Goal: Information Seeking & Learning: Learn about a topic

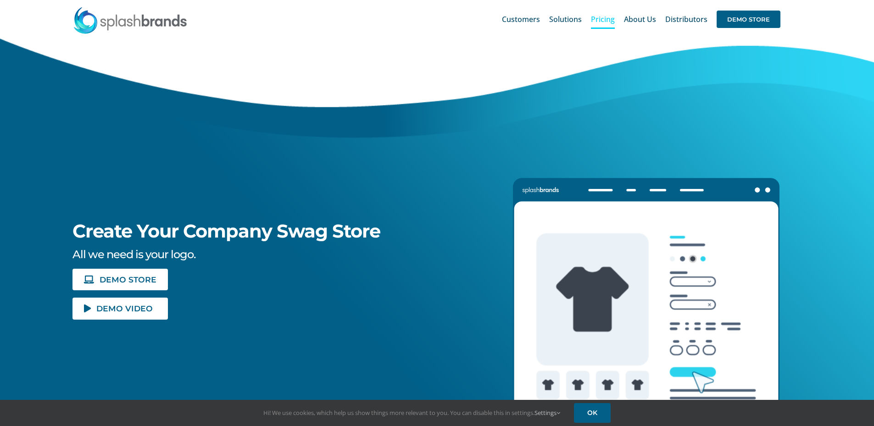
click at [602, 25] on link "Pricing" at bounding box center [603, 19] width 24 height 29
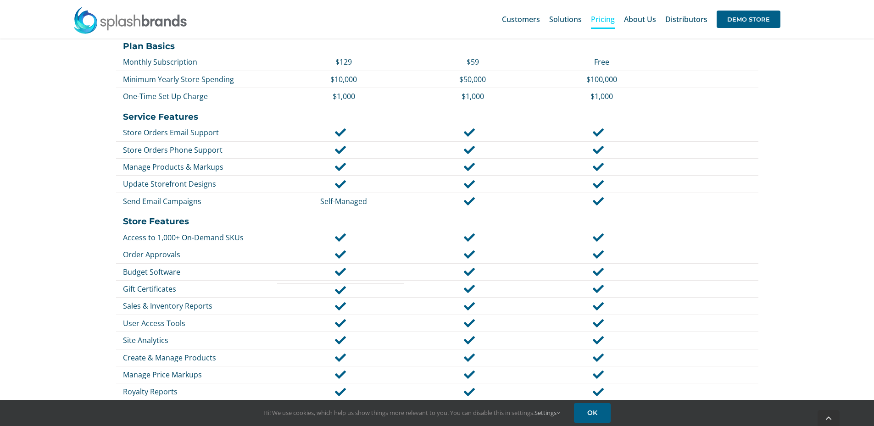
scroll to position [504, 0]
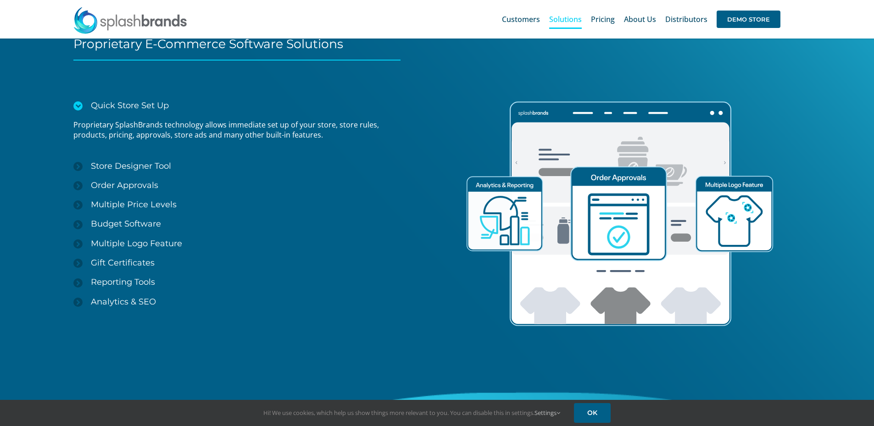
scroll to position [1192, 0]
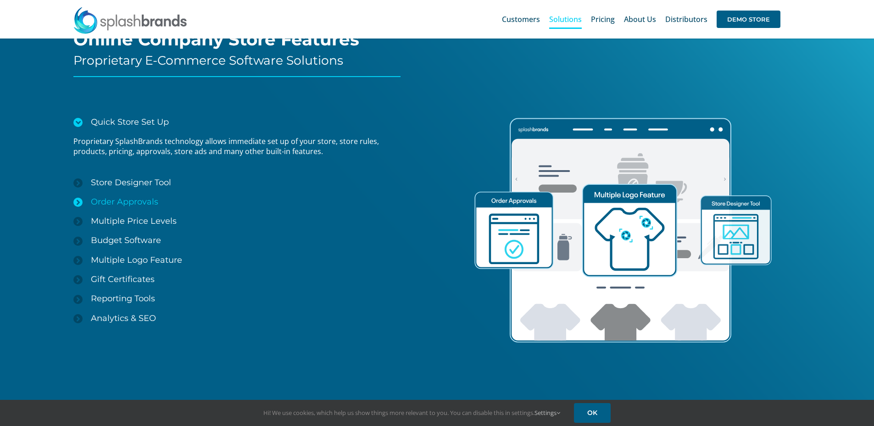
click at [140, 206] on span "Order Approvals" at bounding box center [124, 202] width 67 height 10
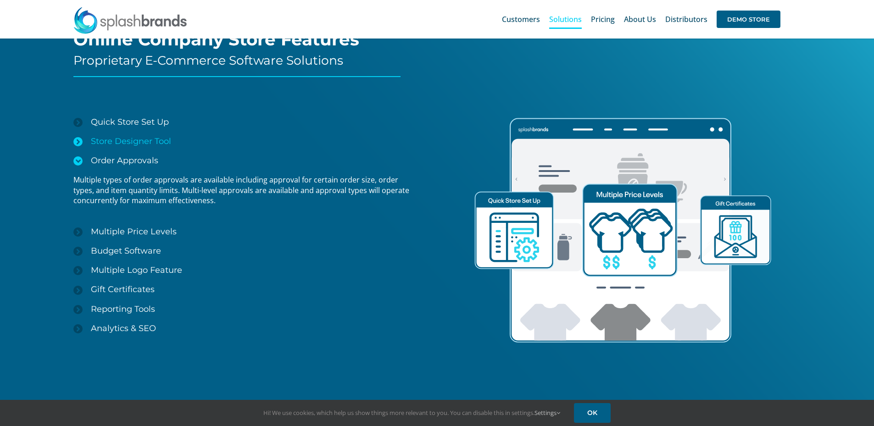
click at [126, 142] on span "Store Designer Tool" at bounding box center [131, 141] width 80 height 10
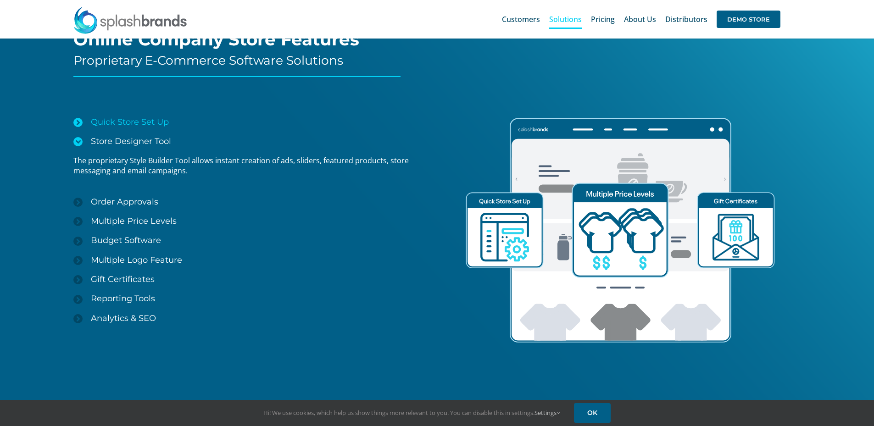
click at [122, 121] on span "Quick Store Set Up" at bounding box center [130, 122] width 78 height 10
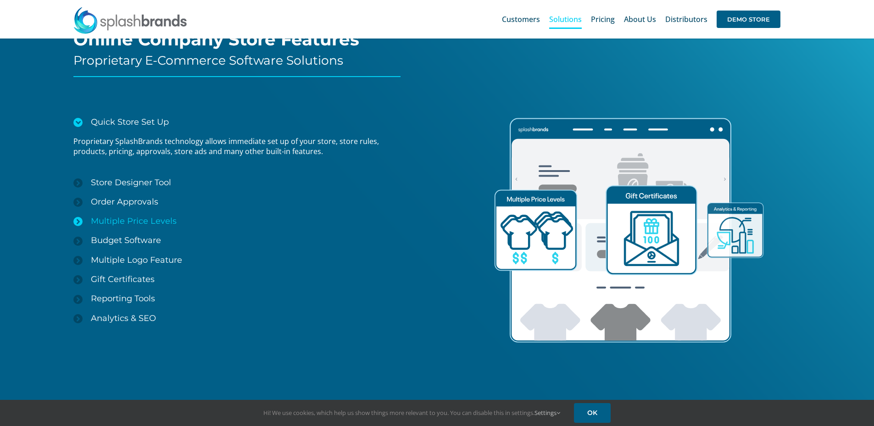
click at [118, 228] on link "Multiple Price Levels" at bounding box center [243, 220] width 341 height 19
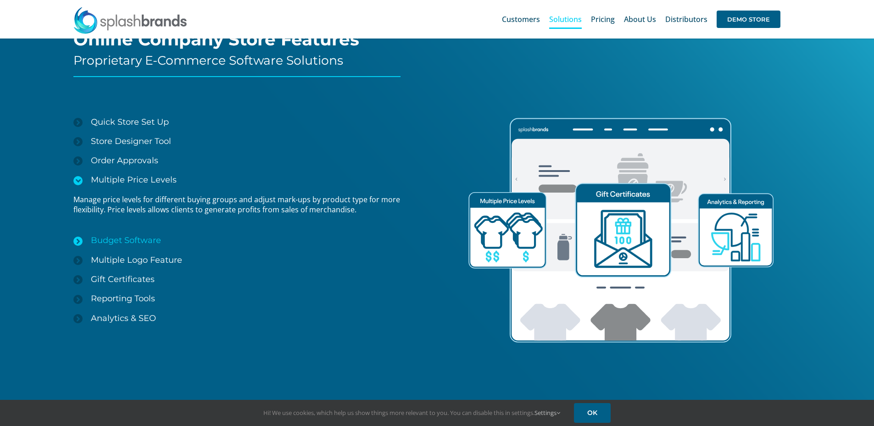
click at [118, 236] on span "Budget Software" at bounding box center [126, 240] width 70 height 10
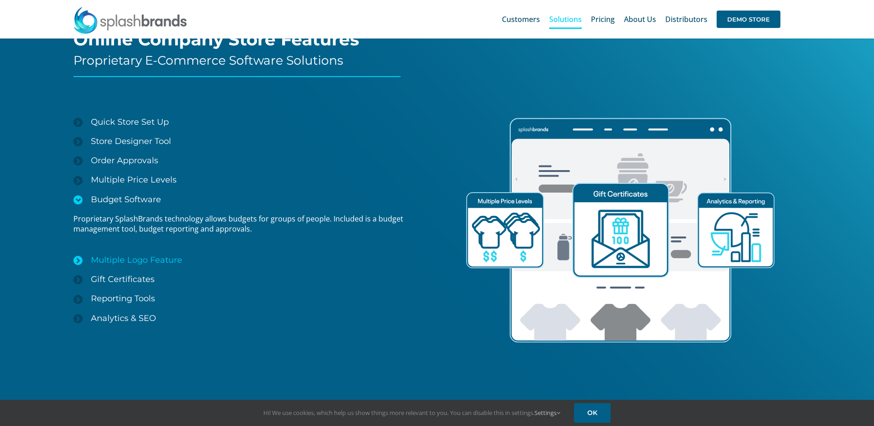
click at [122, 255] on span "Multiple Logo Feature" at bounding box center [136, 260] width 91 height 10
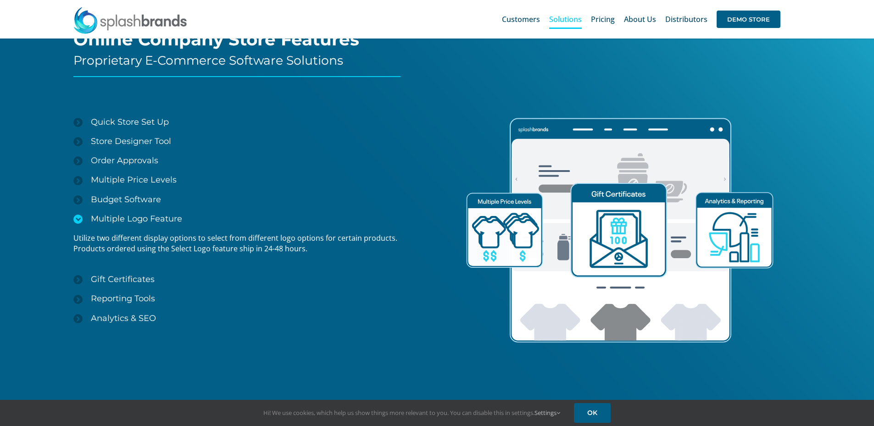
drag, startPoint x: 122, startPoint y: 277, endPoint x: 120, endPoint y: 291, distance: 14.3
click at [122, 277] on span "Gift Certificates" at bounding box center [123, 279] width 64 height 10
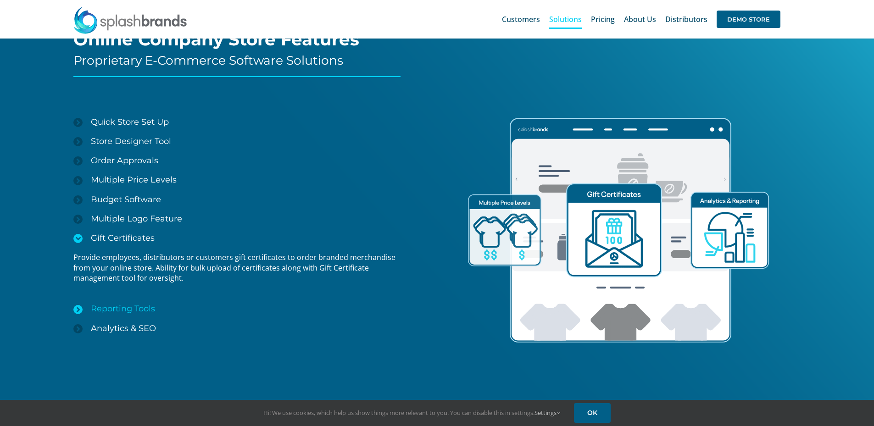
click at [120, 300] on link "Reporting Tools" at bounding box center [243, 308] width 341 height 19
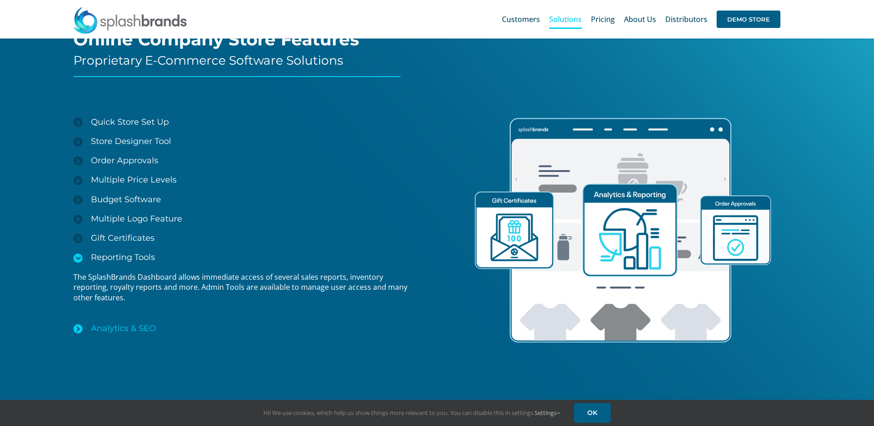
click at [122, 330] on span "Analytics & SEO" at bounding box center [123, 328] width 65 height 10
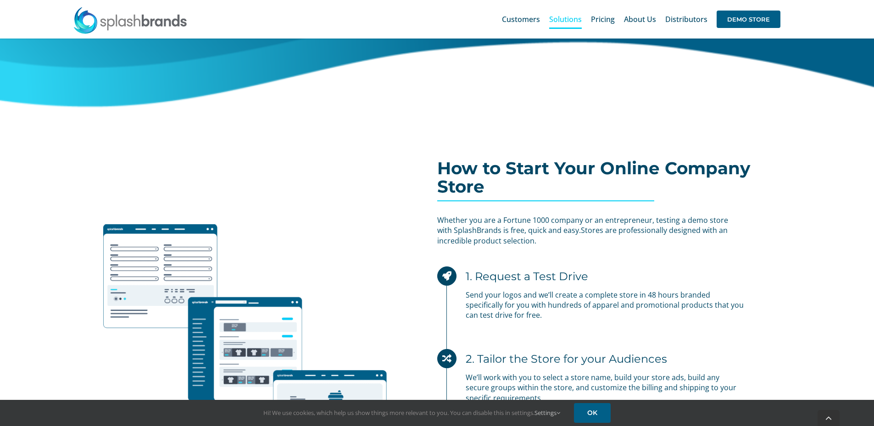
scroll to position [2733, 0]
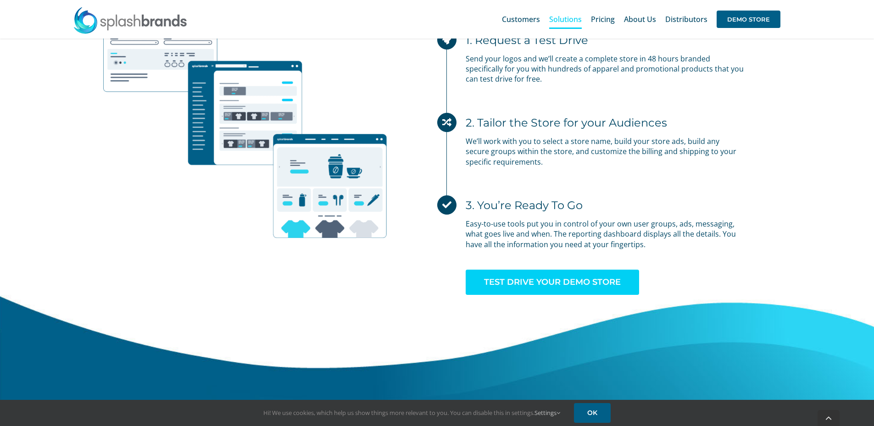
click at [592, 281] on span "TEST DRIVE YOUR DEMO STORE" at bounding box center [552, 282] width 137 height 10
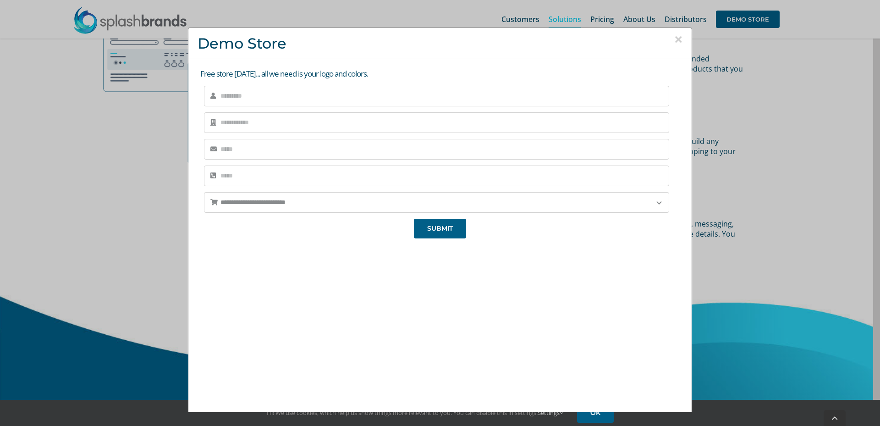
click at [736, 116] on div "**********" at bounding box center [440, 213] width 880 height 426
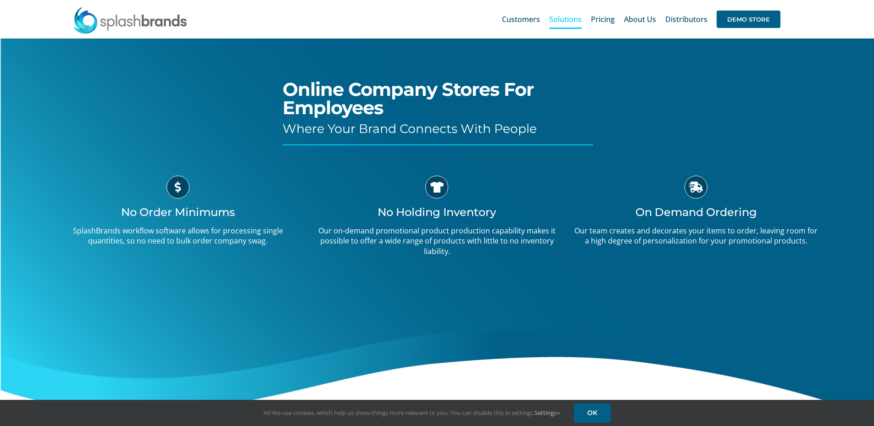
scroll to position [0, 0]
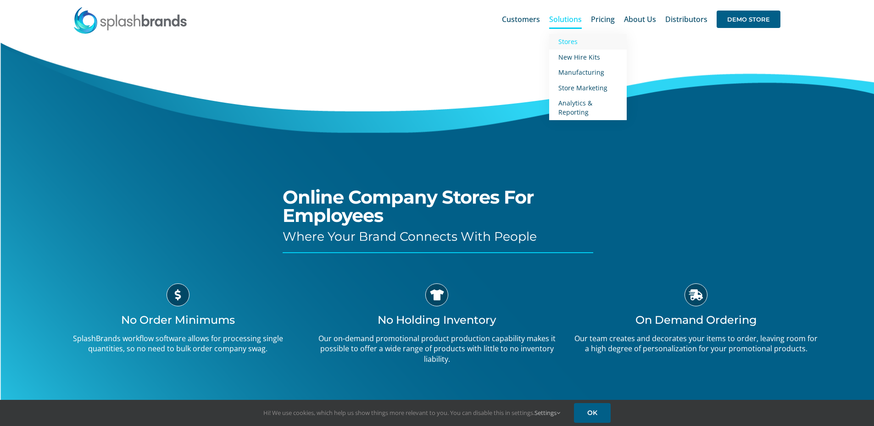
click at [581, 44] on link "Stores" at bounding box center [588, 42] width 78 height 16
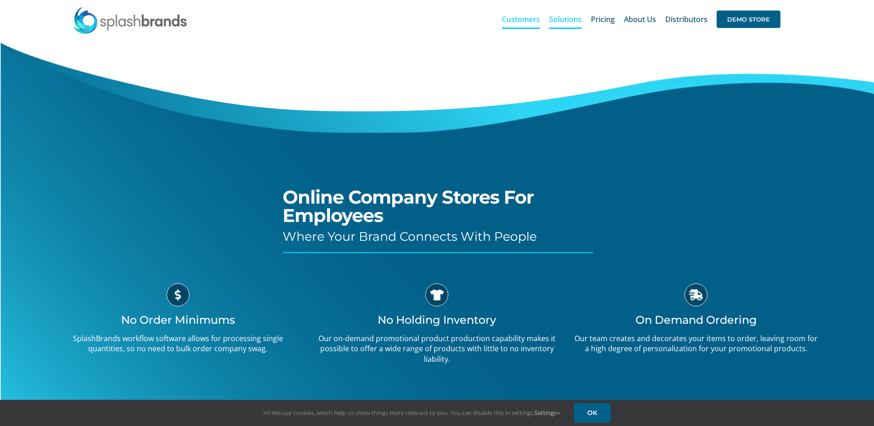
click at [531, 20] on span "Customers" at bounding box center [521, 19] width 38 height 7
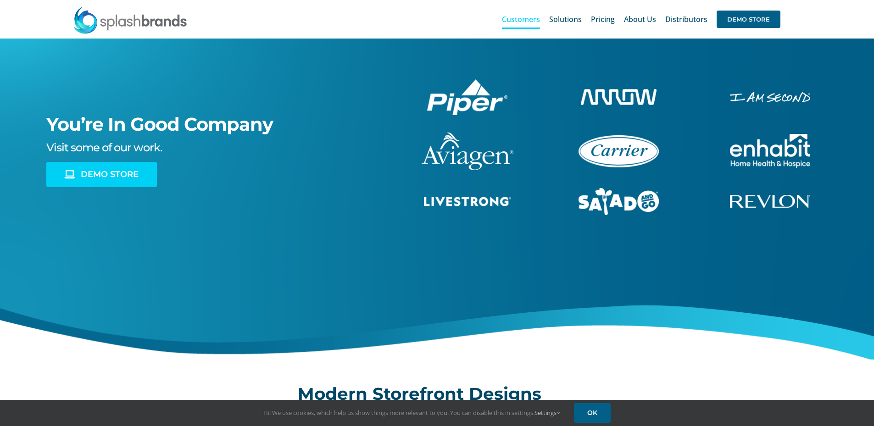
click at [83, 175] on span "DEMO STORE" at bounding box center [110, 175] width 58 height 10
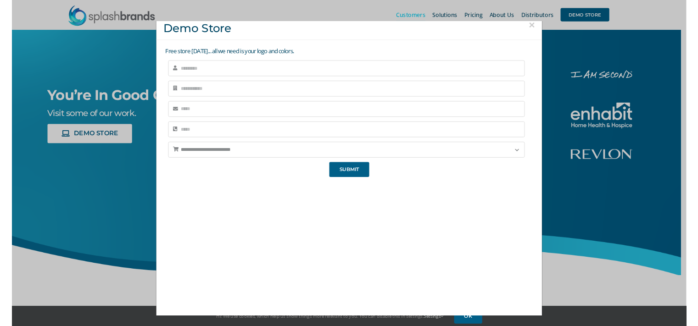
scroll to position [9, 0]
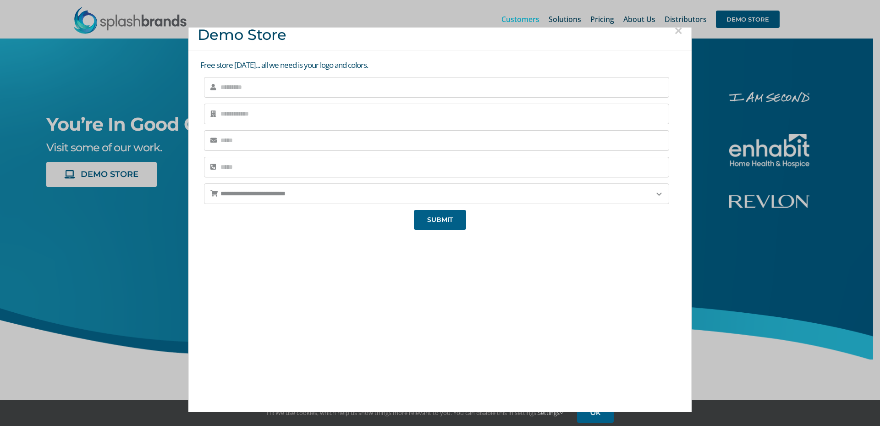
click at [133, 87] on div "**********" at bounding box center [440, 213] width 880 height 426
